Goal: Navigation & Orientation: Find specific page/section

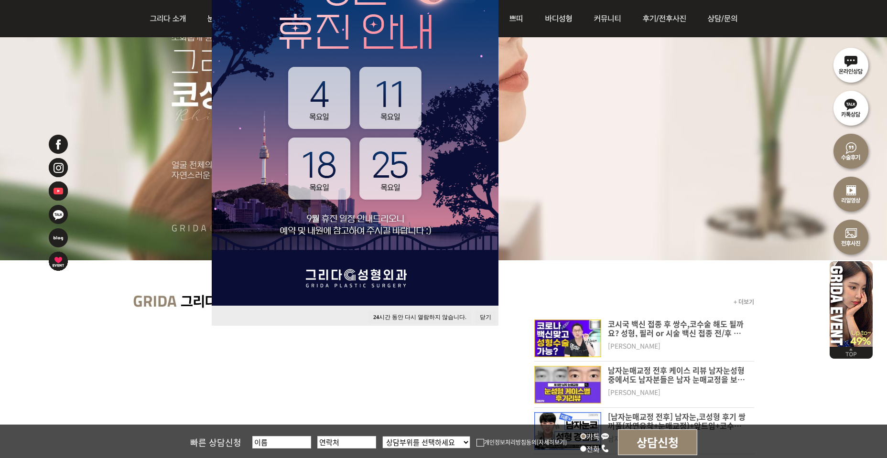
scroll to position [239, 0]
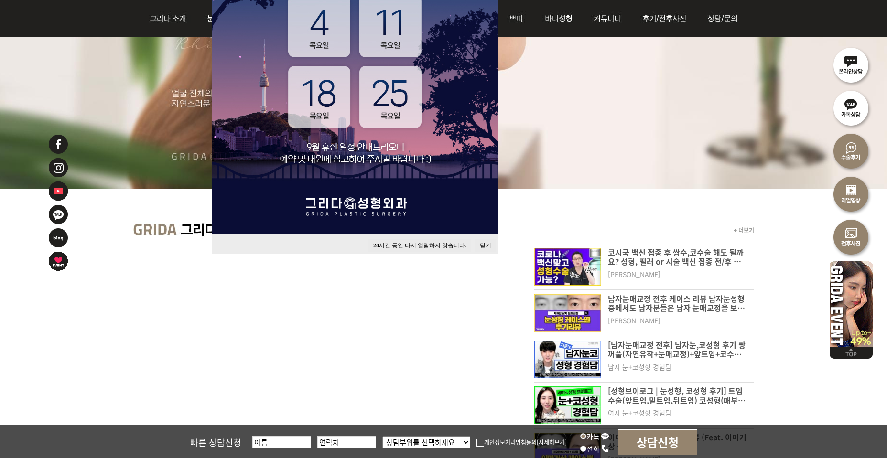
click at [415, 245] on button "24 시간 동안 다시 열람하지 않습니다." at bounding box center [419, 245] width 103 height 13
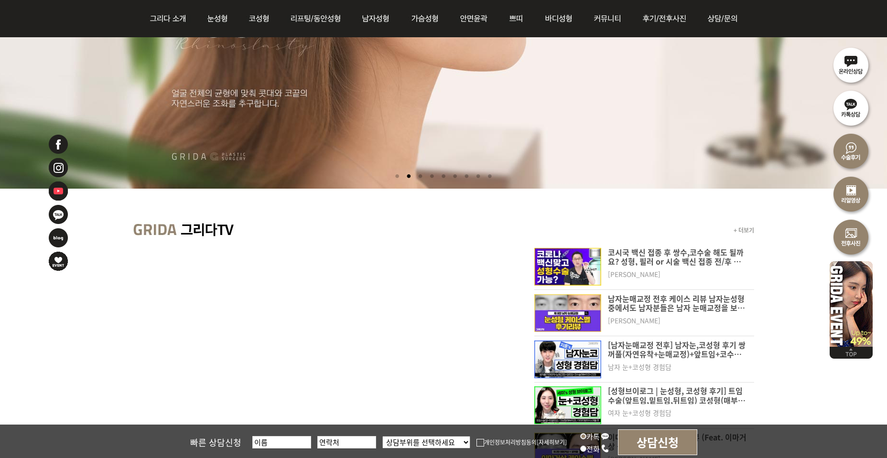
scroll to position [0, 0]
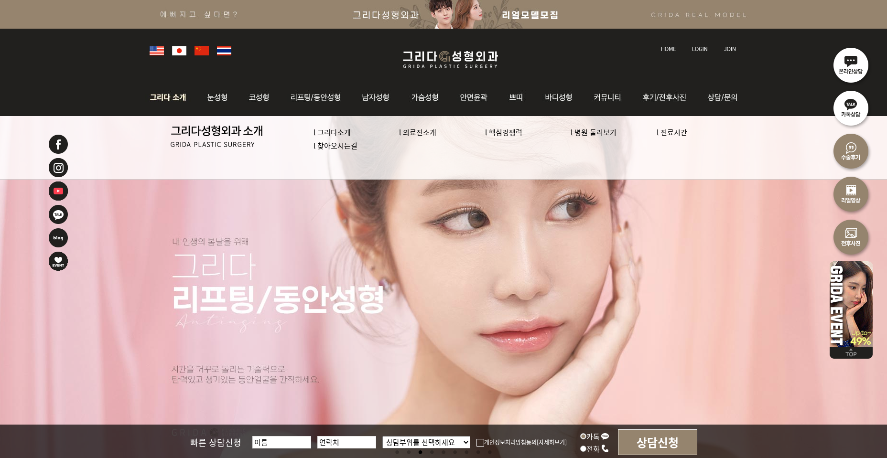
click at [409, 135] on link "l 의료진소개" at bounding box center [417, 132] width 37 height 10
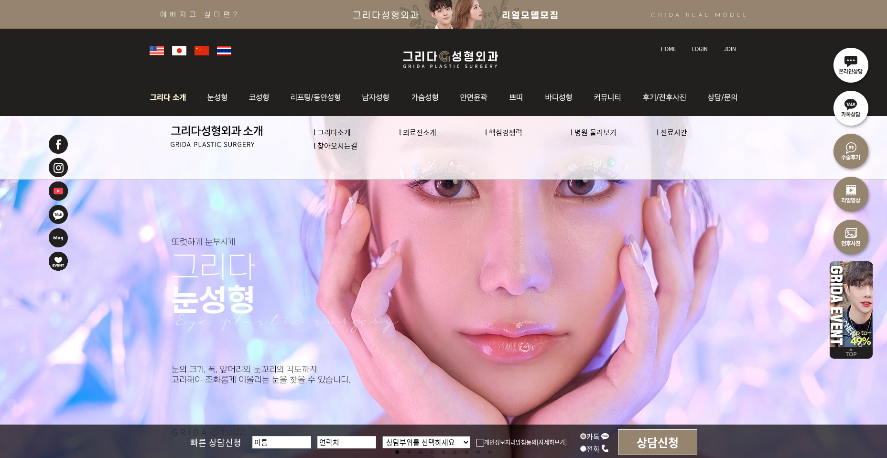
click at [581, 131] on link "l 병원 둘러보기" at bounding box center [593, 132] width 46 height 10
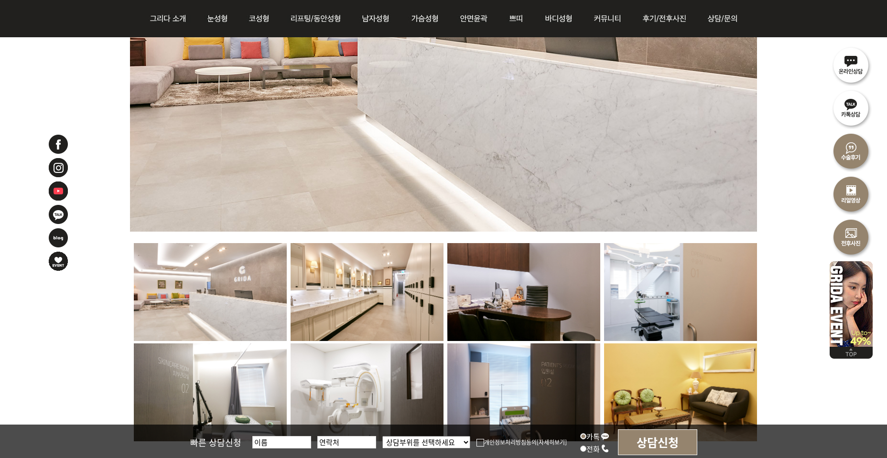
scroll to position [669, 0]
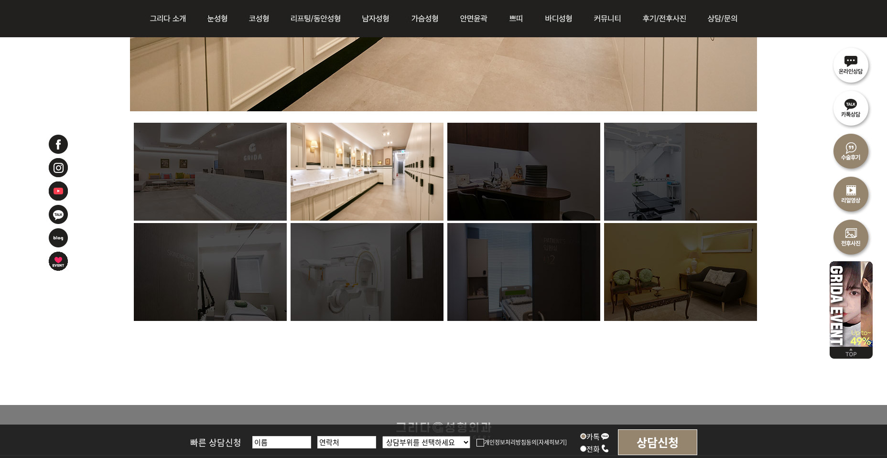
click at [234, 201] on img at bounding box center [210, 172] width 153 height 98
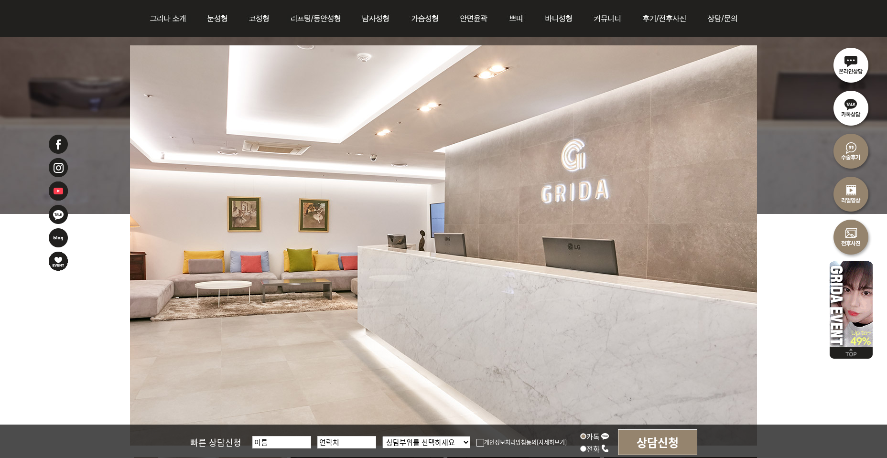
scroll to position [382, 0]
